Goal: Transaction & Acquisition: Purchase product/service

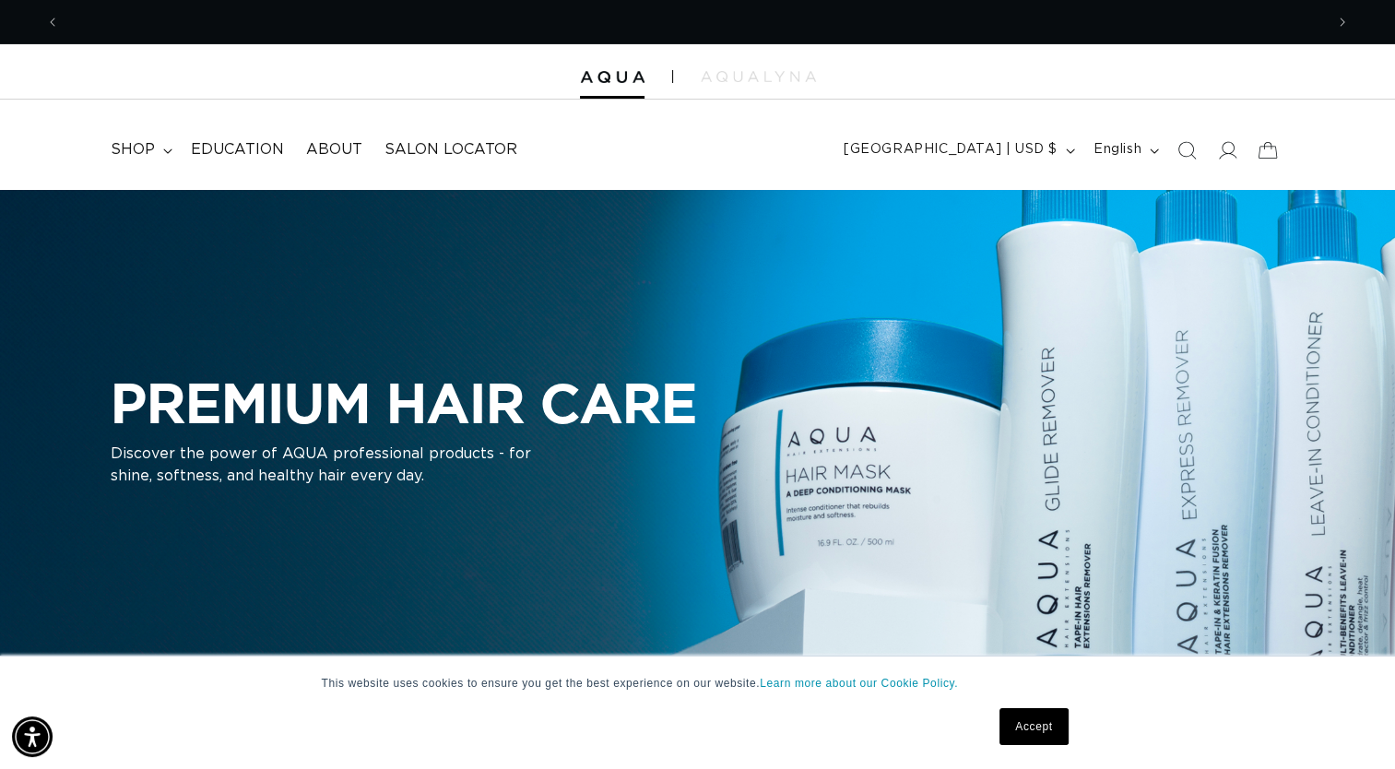
scroll to position [0, 2527]
click at [135, 153] on span "shop" at bounding box center [133, 149] width 44 height 19
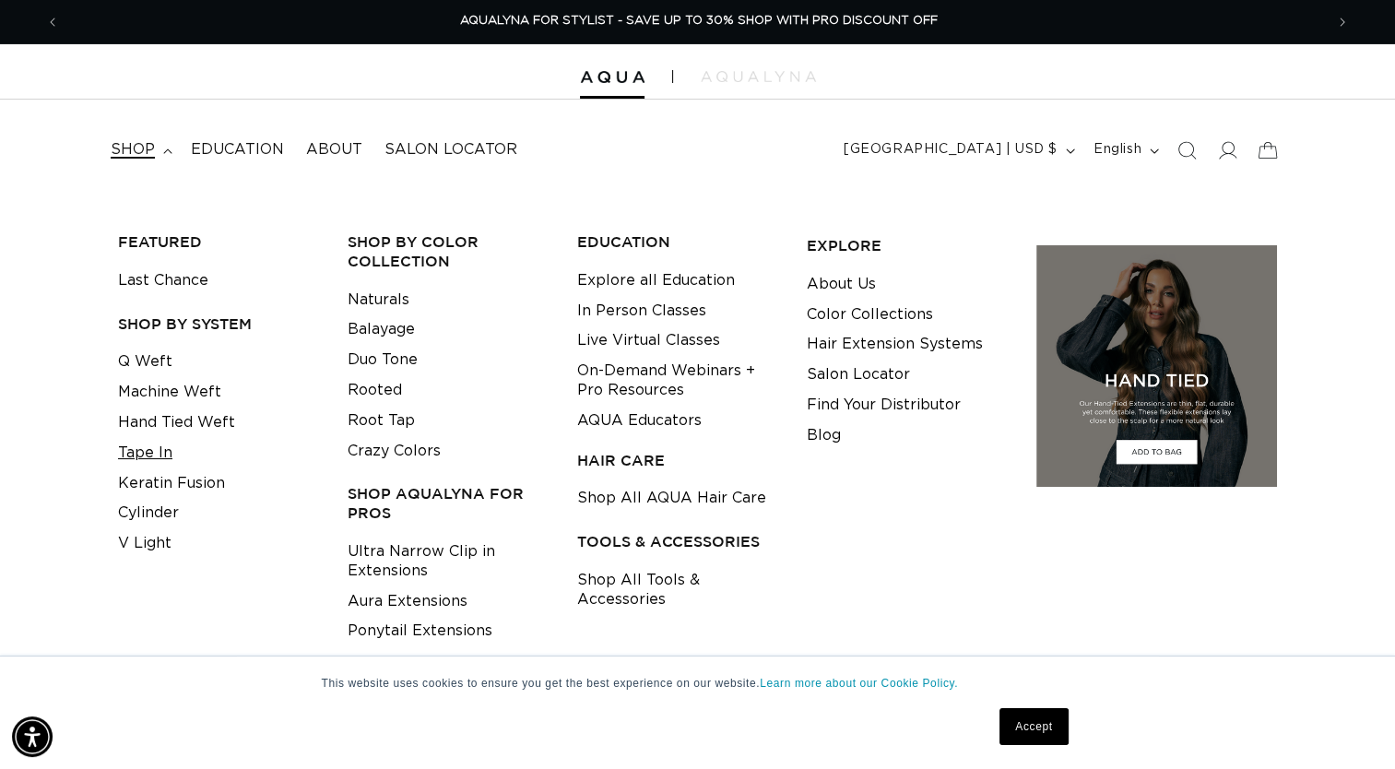
click at [148, 445] on link "Tape In" at bounding box center [145, 453] width 54 height 30
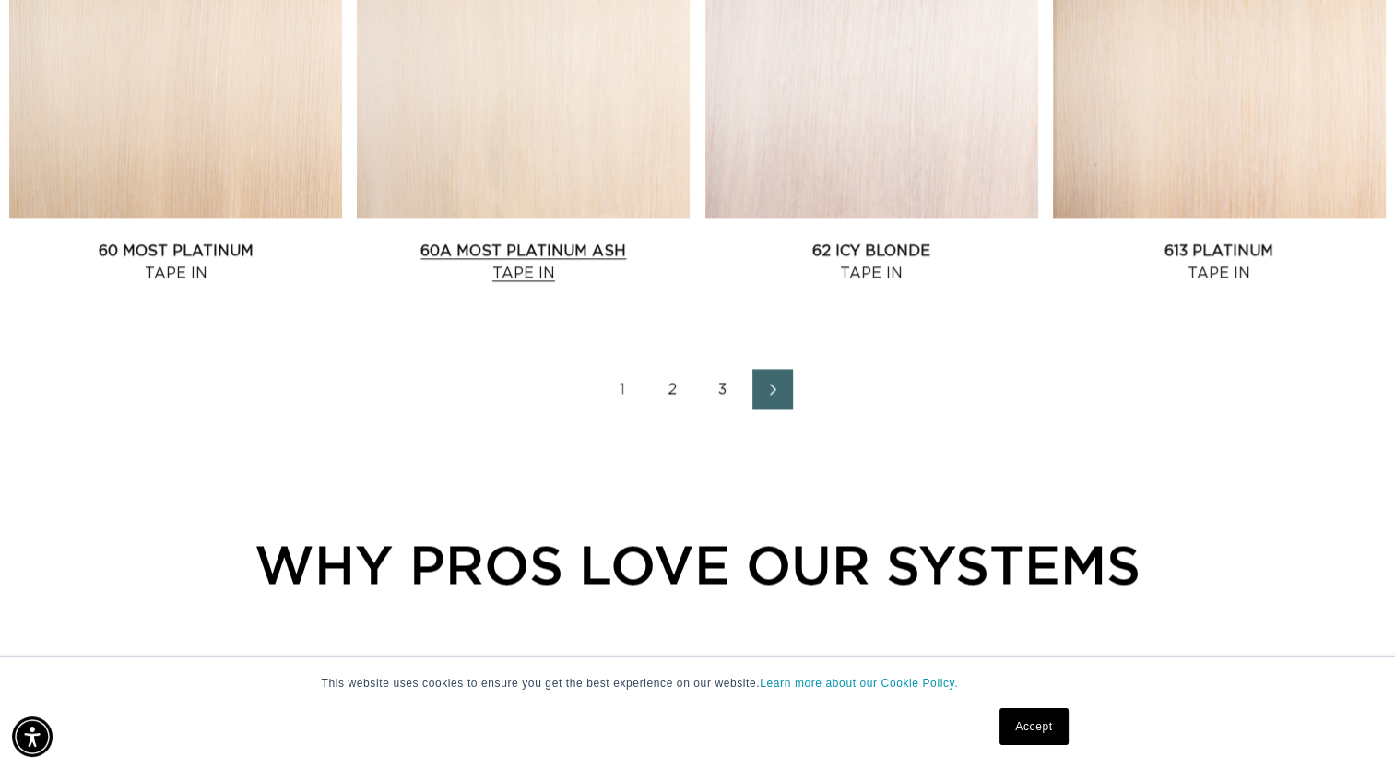
scroll to position [2674, 0]
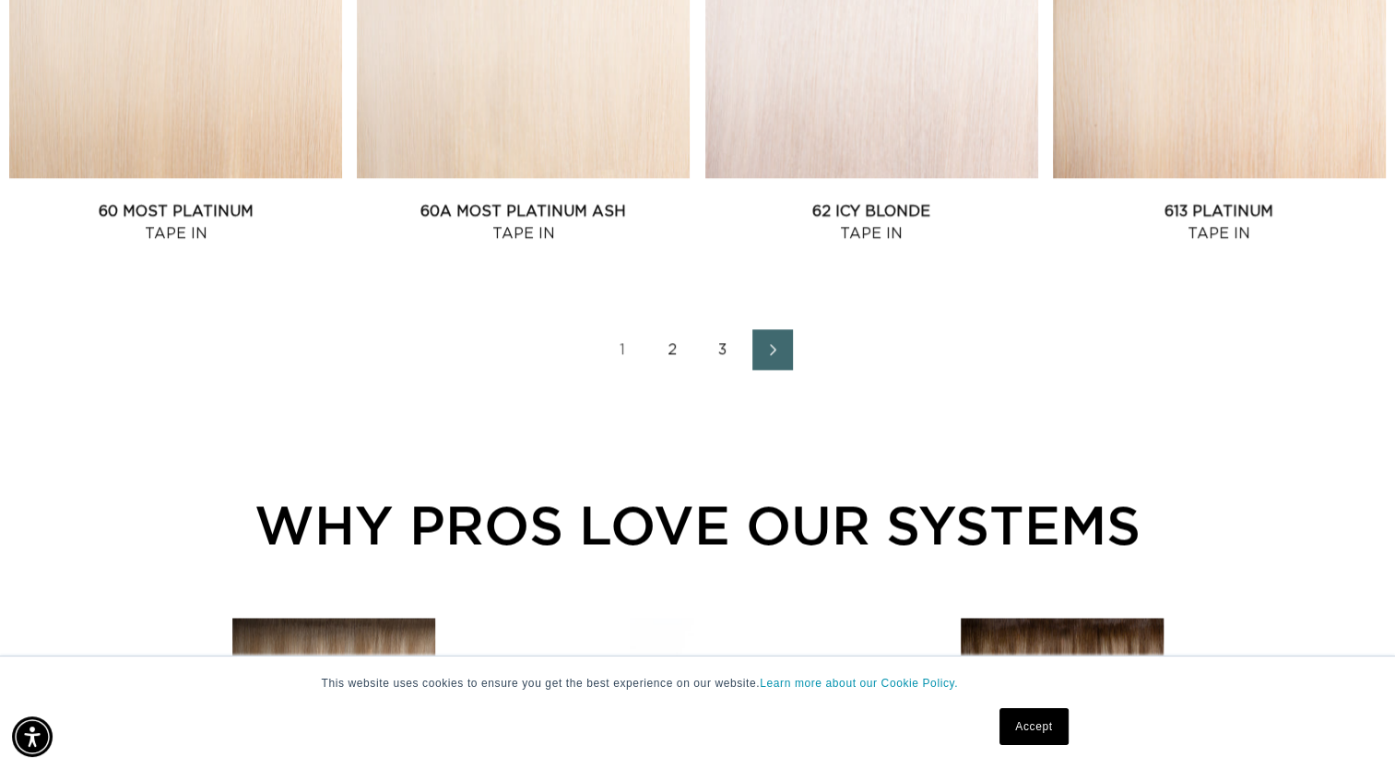
click at [676, 348] on link "2" at bounding box center [673, 349] width 41 height 41
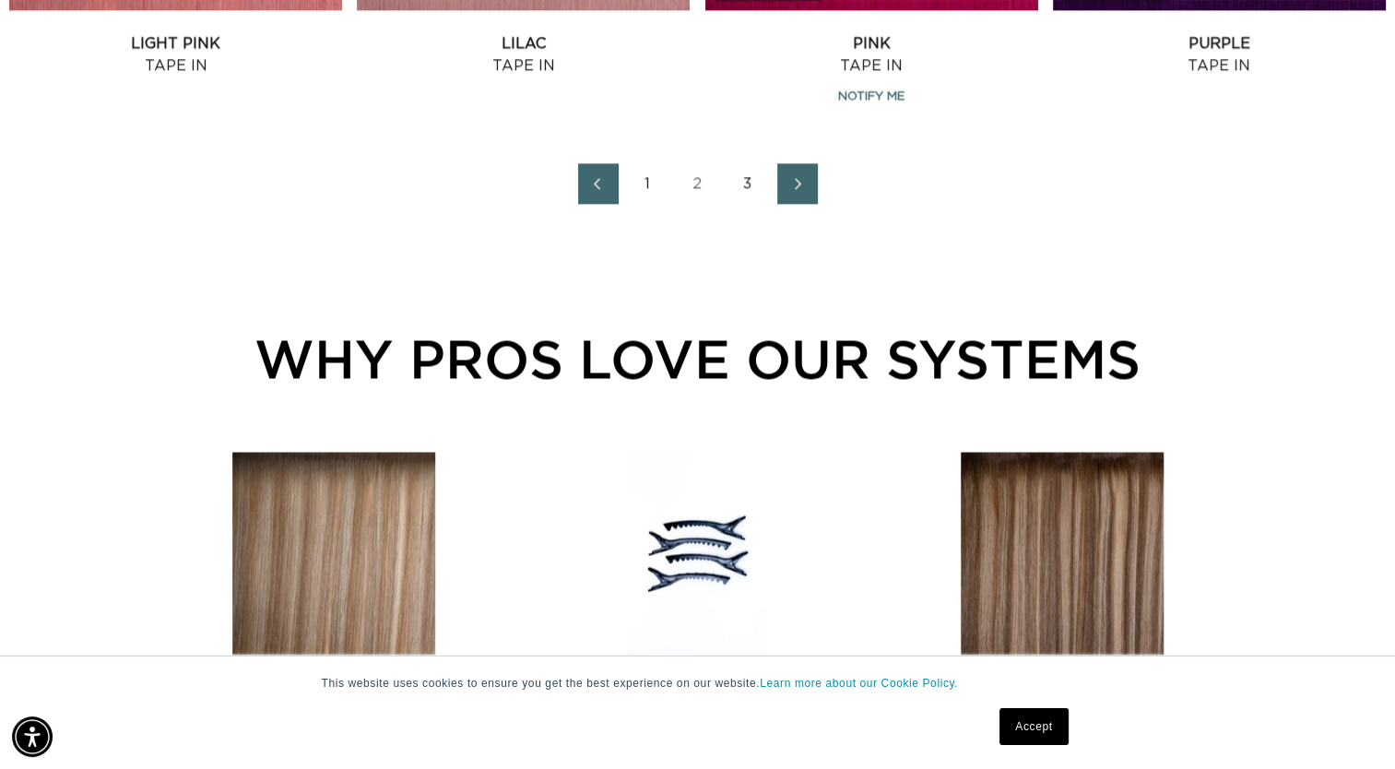
scroll to position [2858, 0]
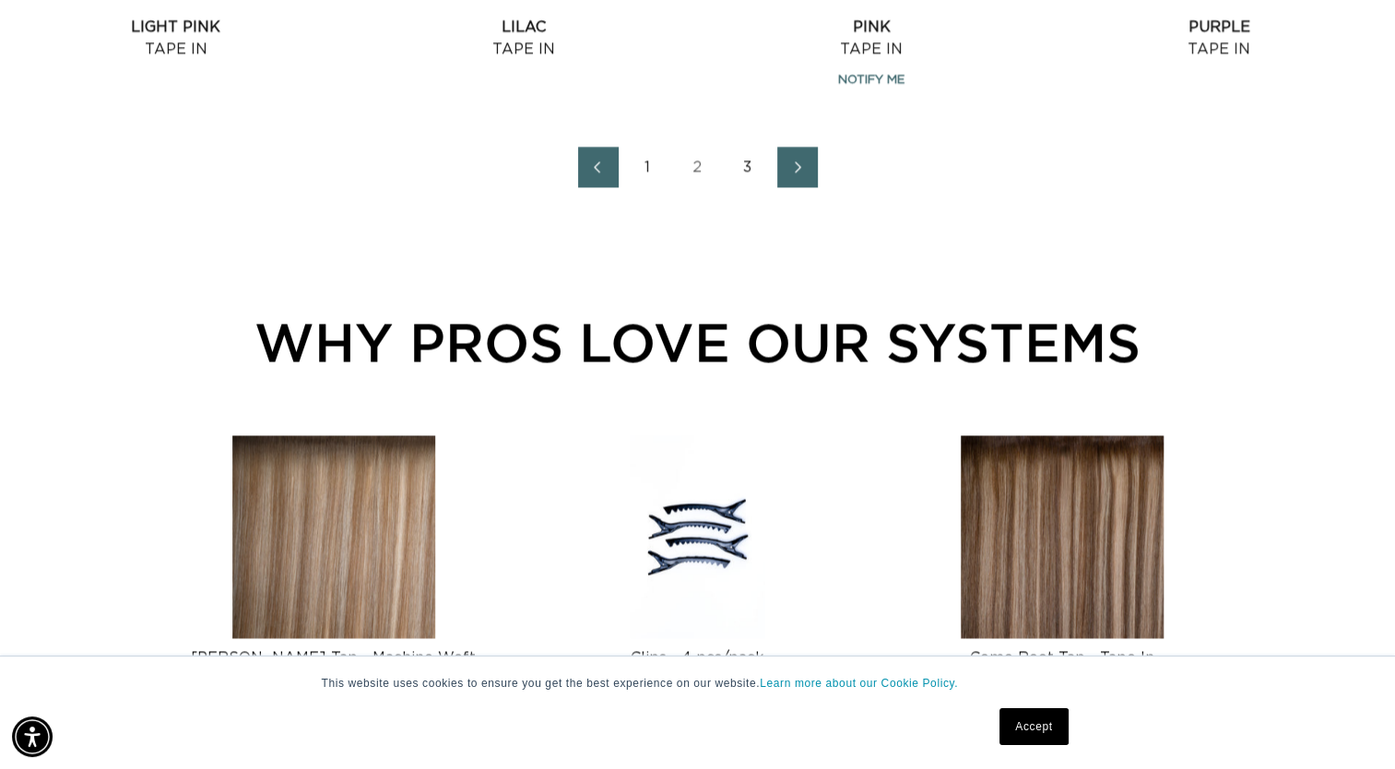
click at [744, 172] on link "3" at bounding box center [748, 167] width 41 height 41
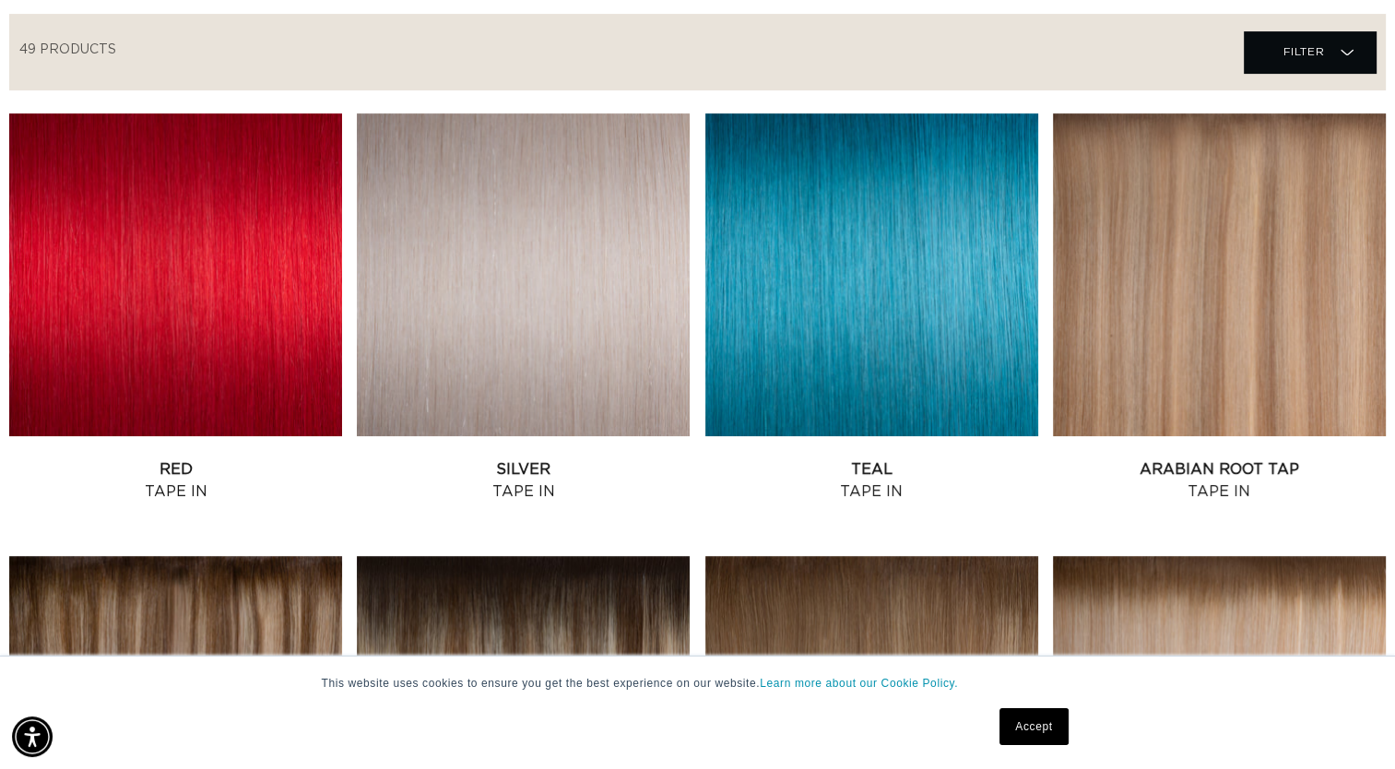
scroll to position [0, 1264]
